Goal: Information Seeking & Learning: Learn about a topic

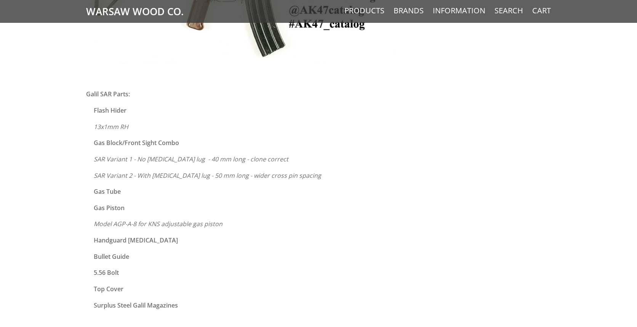
scroll to position [344, 0]
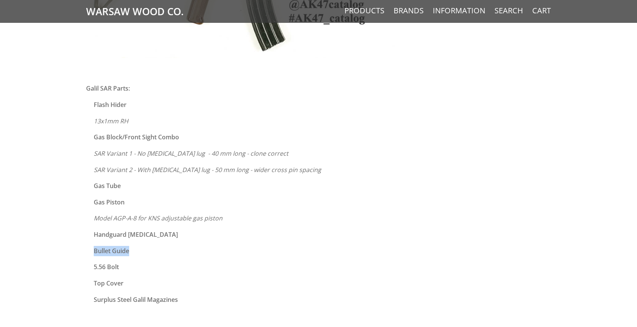
drag, startPoint x: 94, startPoint y: 250, endPoint x: 135, endPoint y: 250, distance: 40.8
click at [135, 250] on p "Bullet Guide" at bounding box center [257, 251] width 326 height 10
drag, startPoint x: 95, startPoint y: 267, endPoint x: 123, endPoint y: 267, distance: 28.2
click at [123, 267] on p "5.56 Bolt" at bounding box center [257, 267] width 326 height 10
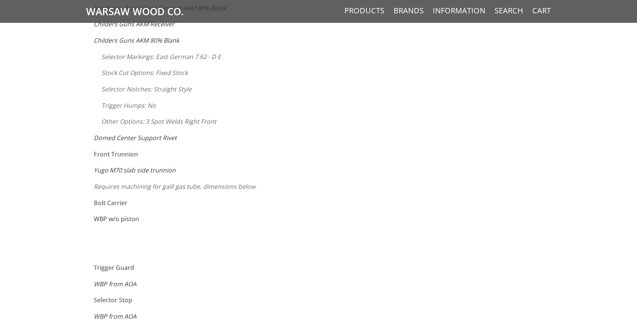
scroll to position [727, 0]
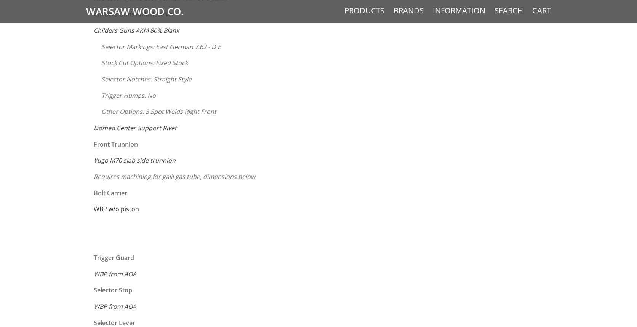
click at [111, 211] on link "WBP w/o piston" at bounding box center [116, 209] width 45 height 8
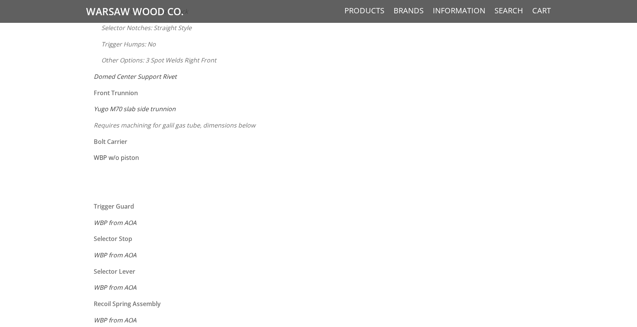
scroll to position [785, 0]
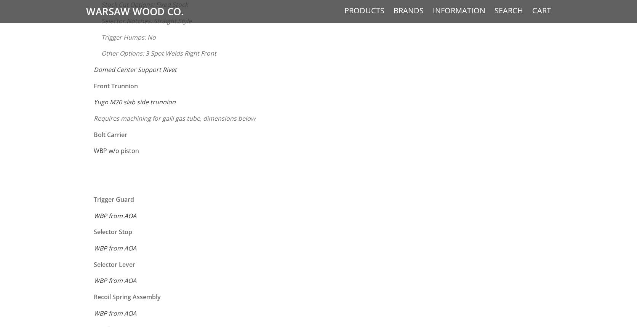
click at [101, 216] on em "WBP from AOA" at bounding box center [115, 216] width 43 height 8
click at [111, 281] on em "WBP from AOA" at bounding box center [115, 281] width 43 height 8
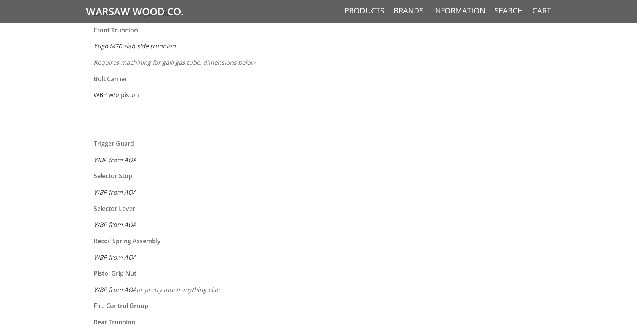
scroll to position [850, 0]
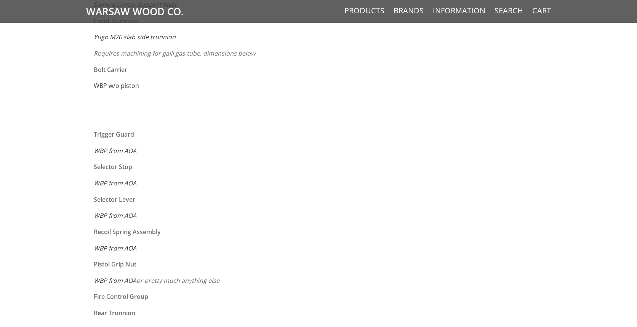
click at [104, 248] on em "WBP from AOA" at bounding box center [115, 248] width 43 height 8
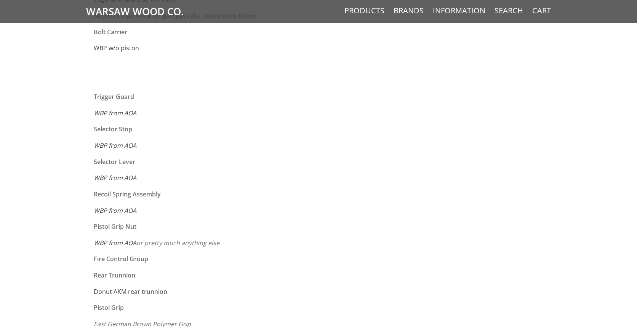
scroll to position [895, 0]
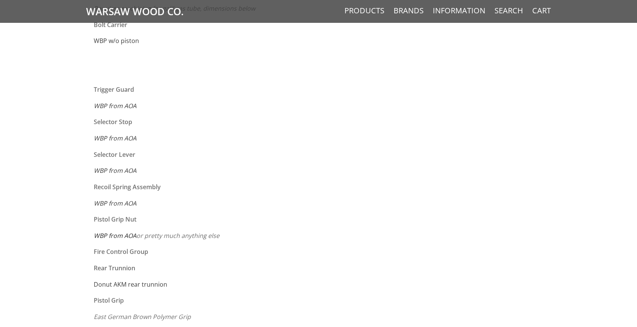
click at [106, 235] on link "WBP from AOA" at bounding box center [115, 236] width 43 height 8
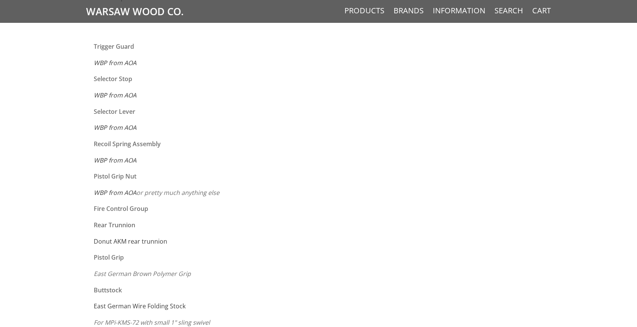
scroll to position [939, 0]
click at [113, 241] on link "Donut AKM rear trunnion" at bounding box center [131, 241] width 74 height 8
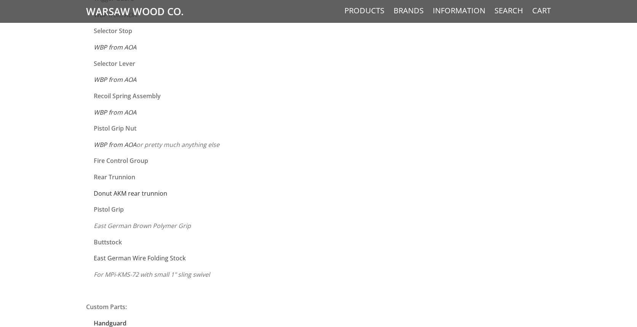
scroll to position [988, 0]
click at [114, 225] on em "East German Brown Polymer Grip" at bounding box center [142, 224] width 97 height 8
click at [108, 273] on em "For MPi-KMS-72 with small 1" sling swivel" at bounding box center [152, 273] width 116 height 8
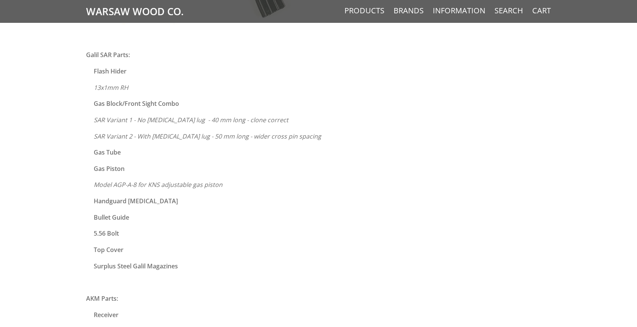
scroll to position [373, 0]
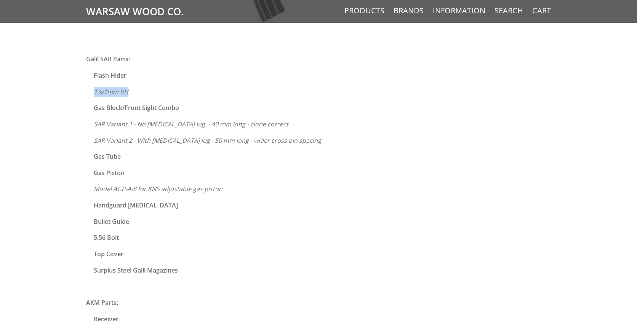
drag, startPoint x: 128, startPoint y: 93, endPoint x: 92, endPoint y: 93, distance: 35.8
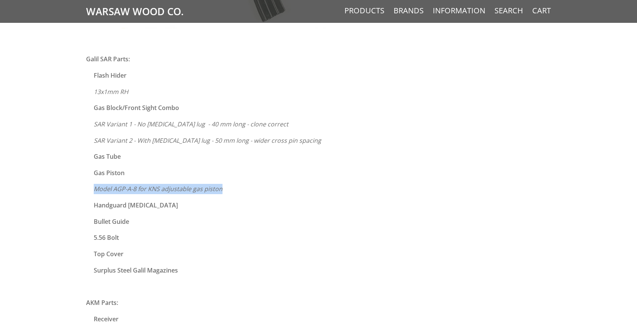
drag, startPoint x: 95, startPoint y: 189, endPoint x: 226, endPoint y: 187, distance: 131.1
click at [226, 187] on p "Model AGP-A-8 for KNS adjustable gas piston" at bounding box center [257, 189] width 326 height 10
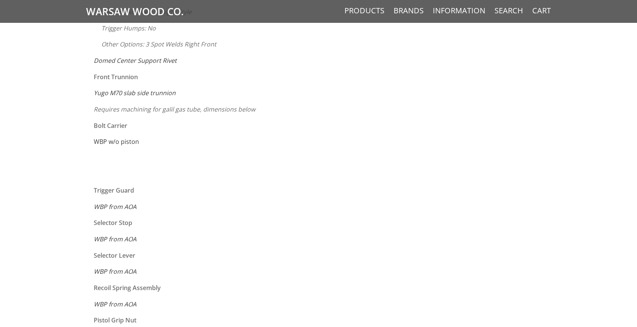
scroll to position [819, 0]
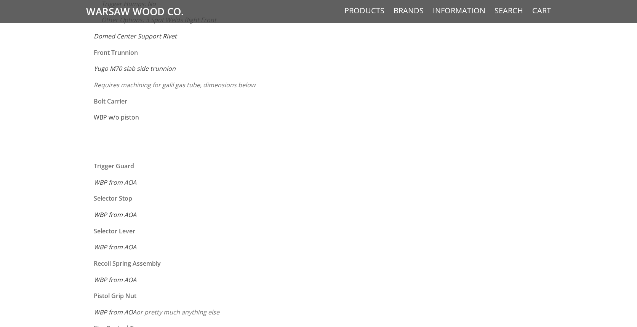
click at [114, 215] on em "WBP from AOA" at bounding box center [115, 215] width 43 height 8
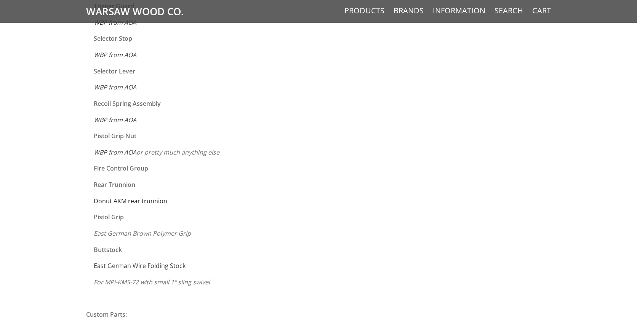
scroll to position [998, 0]
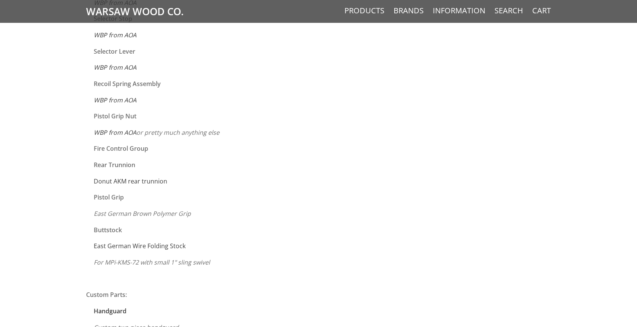
drag, startPoint x: 144, startPoint y: 212, endPoint x: 123, endPoint y: 212, distance: 20.6
click at [131, 212] on em "East German Brown Polymer Grip" at bounding box center [142, 214] width 97 height 8
click at [115, 247] on link "East German Wire Folding Stock" at bounding box center [140, 246] width 92 height 8
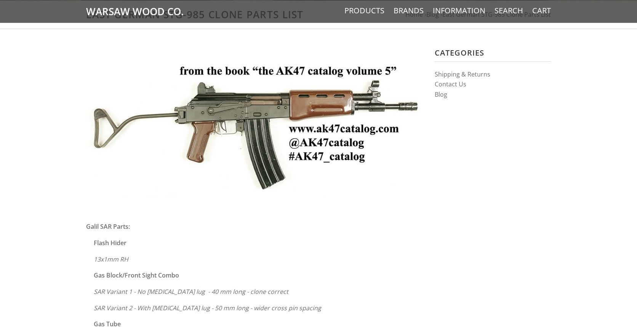
scroll to position [162, 0]
